Goal: Transaction & Acquisition: Purchase product/service

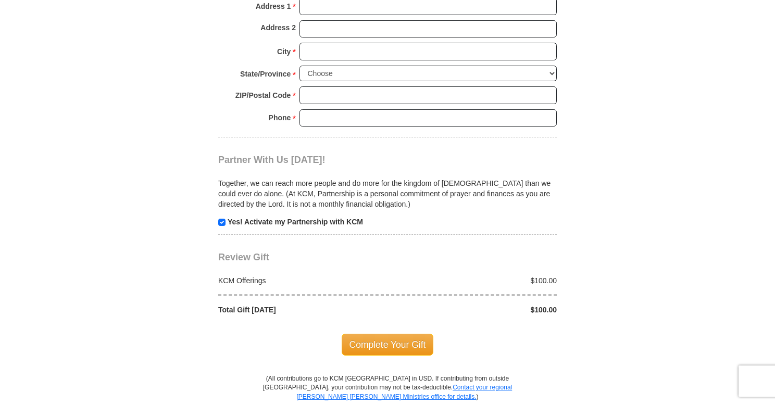
scroll to position [895, 0]
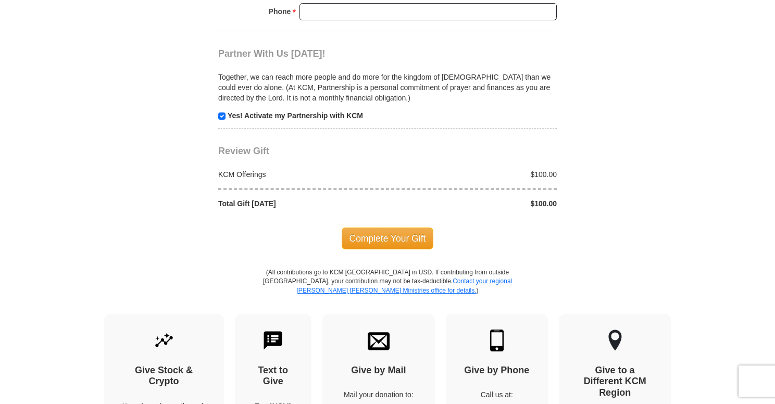
scroll to position [1001, 0]
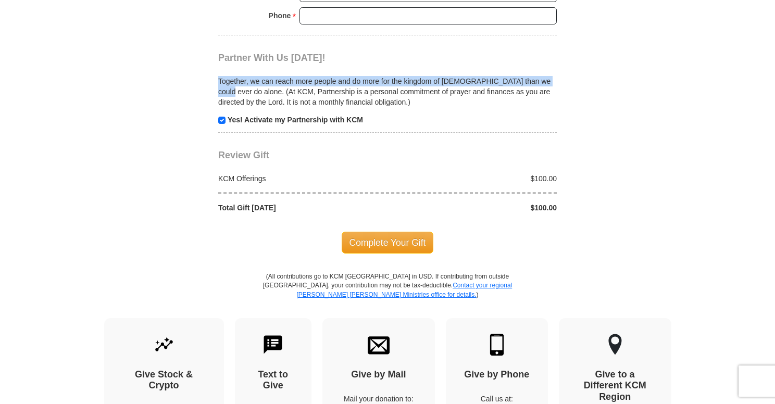
drag, startPoint x: 553, startPoint y: 81, endPoint x: 354, endPoint y: 75, distance: 199.5
click at [354, 75] on div "Together, we can reach more people and do more for the kingdom of God than we c…" at bounding box center [387, 94] width 338 height 61
copy p "Together, we can reach more people and do more for the kingdom of God than we c…"
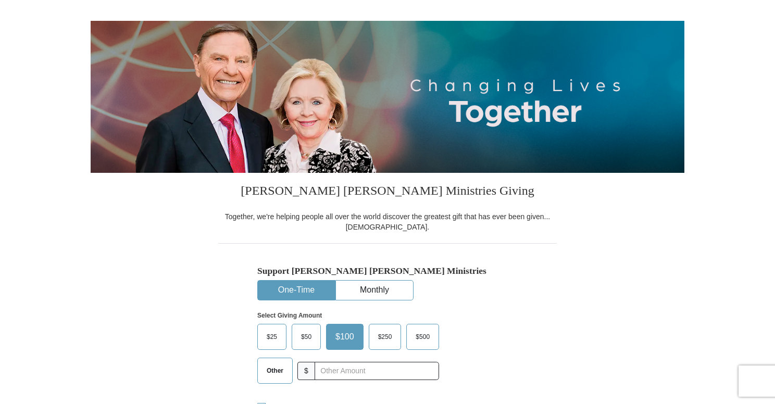
scroll to position [0, 0]
